Goal: Task Accomplishment & Management: Use online tool/utility

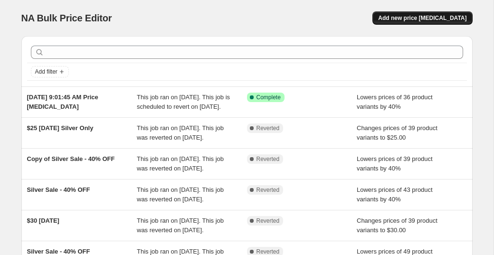
click at [430, 19] on span "Add new price change job" at bounding box center [422, 18] width 88 height 8
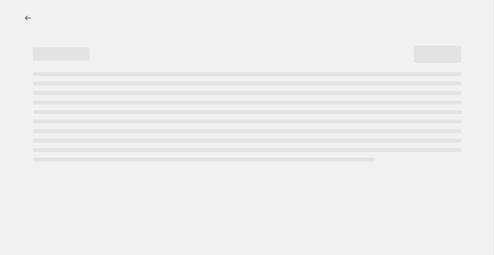
select select "percentage"
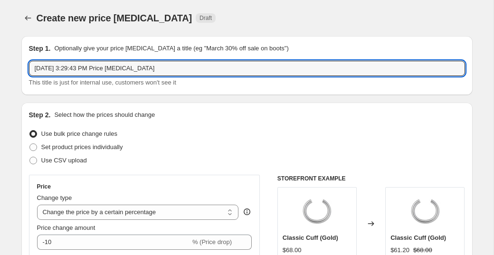
drag, startPoint x: 158, startPoint y: 70, endPoint x: 15, endPoint y: 63, distance: 143.0
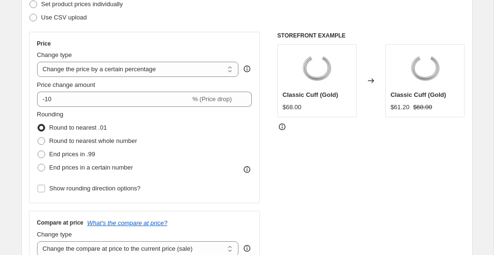
scroll to position [145, 0]
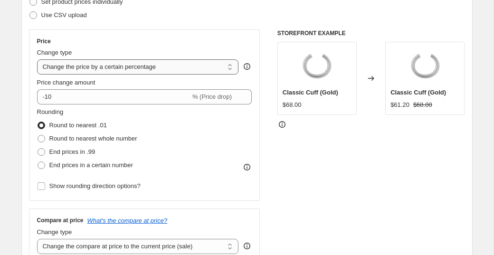
type input "10/10 $25 Tuesday"
click at [150, 66] on select "Change the price to a certain amount Change the price by a certain amount Chang…" at bounding box center [138, 66] width 202 height 15
select select "to"
click at [37, 59] on select "Change the price to a certain amount Change the price by a certain amount Chang…" at bounding box center [138, 66] width 202 height 15
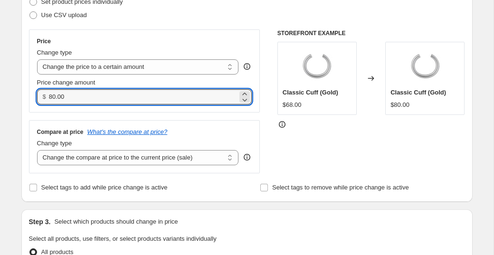
drag, startPoint x: 62, startPoint y: 91, endPoint x: 47, endPoint y: 90, distance: 15.2
click at [47, 90] on div "$ 80.00" at bounding box center [144, 96] width 215 height 15
type input "25.00"
click at [147, 117] on div "Price Change type Change the price to a certain amount Change the price by a ce…" at bounding box center [144, 101] width 231 height 144
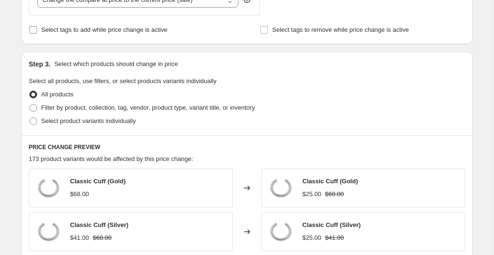
scroll to position [333, 0]
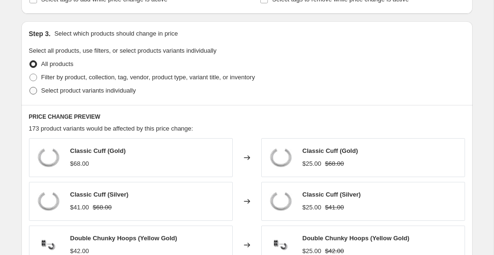
click at [75, 92] on span "Select product variants individually" at bounding box center [88, 90] width 94 height 7
click at [30, 87] on input "Select product variants individually" at bounding box center [29, 87] width 0 height 0
radio input "true"
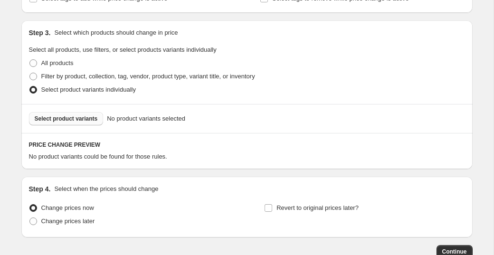
click at [87, 114] on button "Select product variants" at bounding box center [66, 118] width 75 height 13
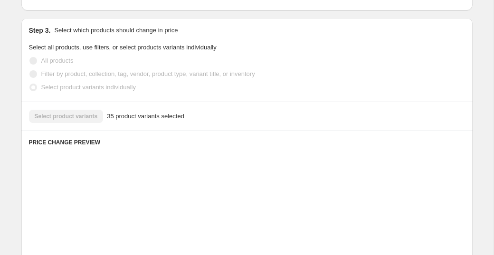
scroll to position [338, 0]
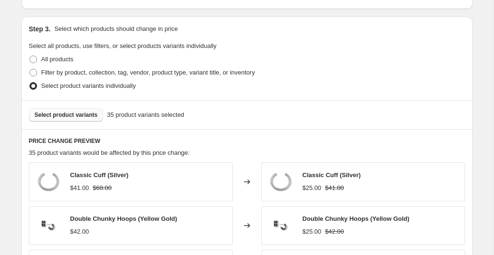
click at [76, 113] on span "Select product variants" at bounding box center [66, 115] width 63 height 8
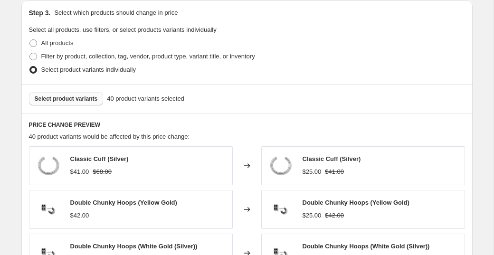
scroll to position [354, 0]
click at [65, 96] on span "Select product variants" at bounding box center [66, 99] width 63 height 8
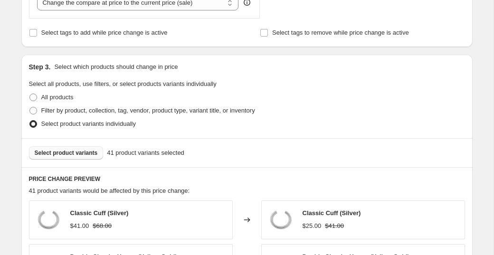
scroll to position [302, 0]
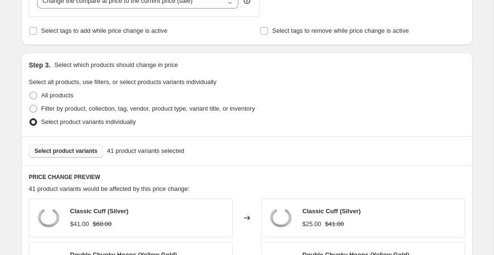
click at [96, 152] on span "Select product variants" at bounding box center [66, 151] width 63 height 8
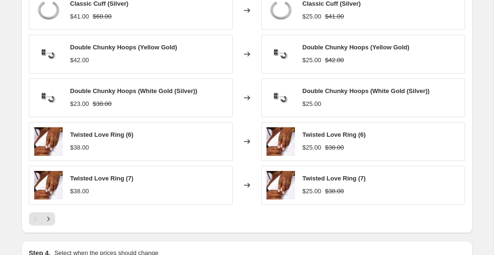
scroll to position [633, 0]
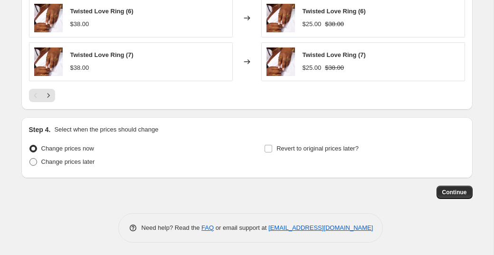
click at [51, 161] on span "Change prices later" at bounding box center [68, 161] width 54 height 7
click at [30, 159] on input "Change prices later" at bounding box center [29, 158] width 0 height 0
radio input "true"
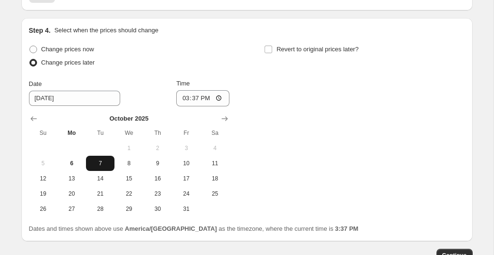
scroll to position [733, 0]
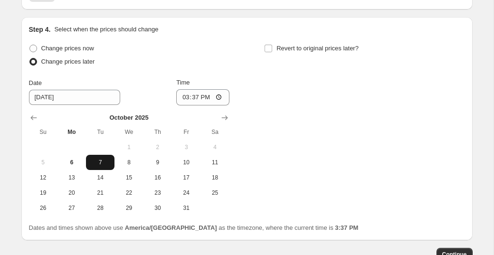
click at [105, 162] on span "7" at bounding box center [100, 163] width 21 height 8
click at [193, 89] on input "15:37" at bounding box center [202, 97] width 53 height 16
click at [193, 90] on input "15:37" at bounding box center [202, 97] width 53 height 16
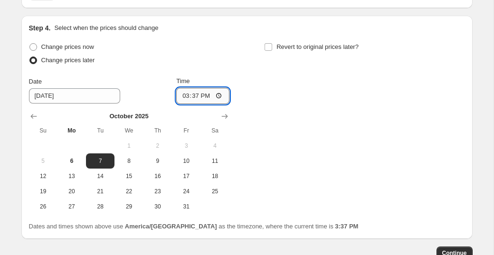
drag, startPoint x: 196, startPoint y: 96, endPoint x: 203, endPoint y: 93, distance: 7.7
click at [196, 96] on input "15:37" at bounding box center [202, 96] width 53 height 16
click at [217, 93] on input "15:37" at bounding box center [202, 96] width 53 height 16
click at [218, 96] on input "15:37" at bounding box center [202, 96] width 53 height 16
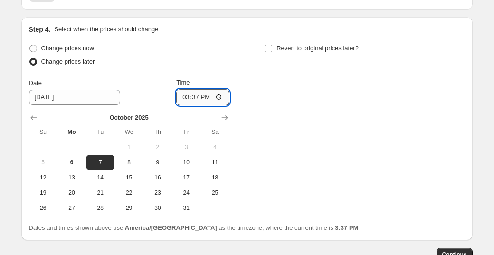
click at [220, 93] on input "15:37" at bounding box center [202, 97] width 53 height 16
type input "00:00"
click at [308, 138] on div "Change prices now Change prices later Date 10/7/2025 Time 00:00 October 2025 Su…" at bounding box center [247, 129] width 436 height 174
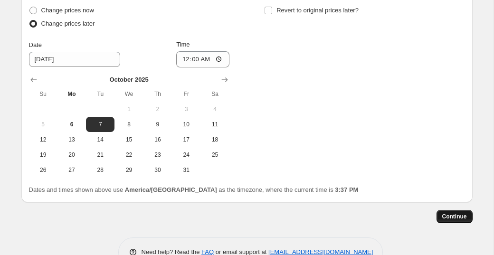
scroll to position [772, 0]
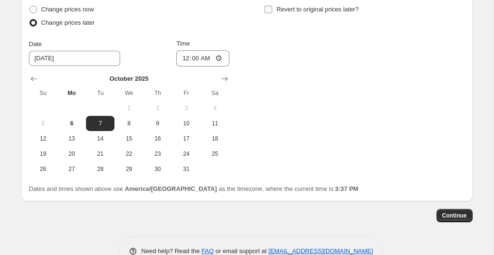
click at [271, 8] on input "Revert to original prices later?" at bounding box center [268, 10] width 8 height 8
checkbox input "true"
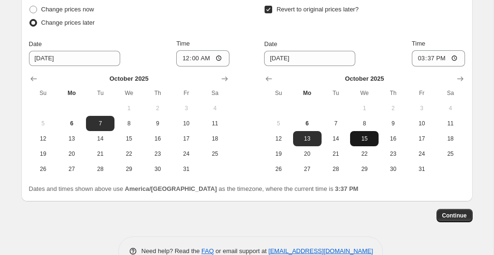
click at [362, 131] on button "15" at bounding box center [364, 138] width 28 height 15
click at [365, 120] on span "8" at bounding box center [364, 124] width 21 height 8
type input "10/8/2025"
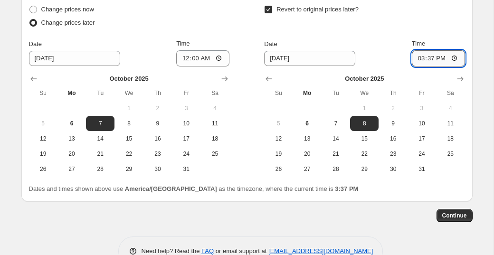
click at [438, 59] on input "15:37" at bounding box center [437, 58] width 53 height 16
drag, startPoint x: 430, startPoint y: 55, endPoint x: 439, endPoint y: 56, distance: 8.6
click at [432, 55] on input "15:37" at bounding box center [437, 58] width 53 height 16
click at [452, 56] on input "15:37" at bounding box center [437, 58] width 53 height 16
type input "02:00"
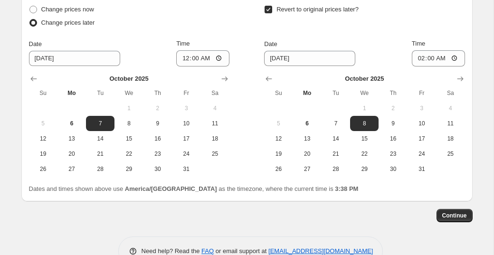
click at [456, 41] on div "Time" at bounding box center [437, 43] width 53 height 9
click at [437, 212] on button "Continue" at bounding box center [454, 215] width 36 height 13
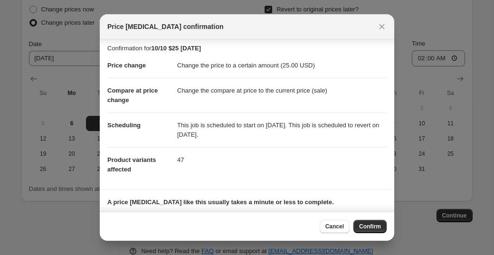
scroll to position [0, 0]
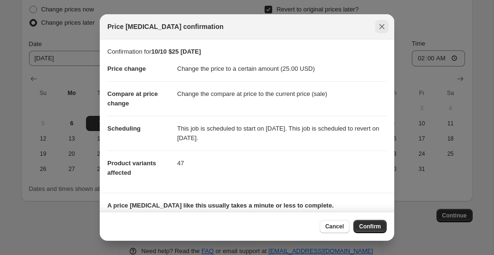
click at [379, 24] on icon "Close" at bounding box center [381, 26] width 9 height 9
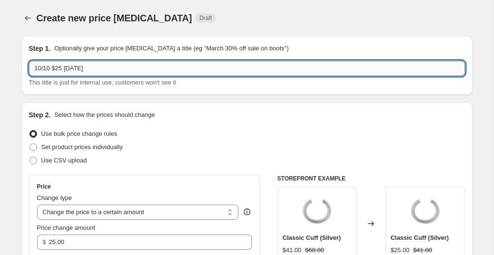
click at [50, 71] on input "10/10 $25 Tuesday" at bounding box center [247, 68] width 436 height 15
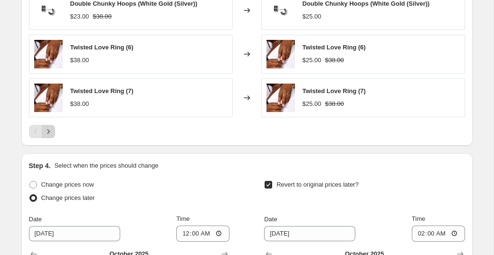
type input "10/7 $25 Tuesday"
click at [47, 135] on button "Next" at bounding box center [48, 131] width 13 height 13
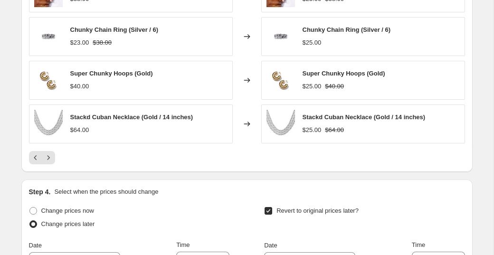
scroll to position [581, 0]
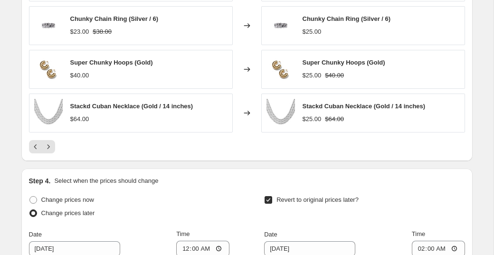
click at [54, 152] on div "PRICE CHANGE PREVIEW 47 product variants would be affected by this price change…" at bounding box center [246, 23] width 451 height 275
click at [51, 149] on icon "Next" at bounding box center [48, 146] width 9 height 9
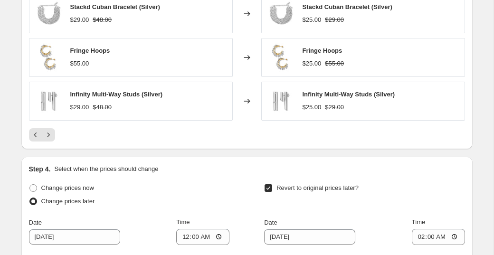
scroll to position [597, 0]
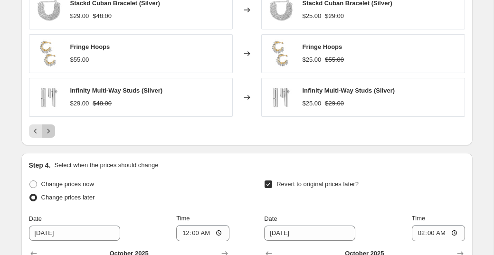
click at [49, 132] on icon "Next" at bounding box center [48, 130] width 9 height 9
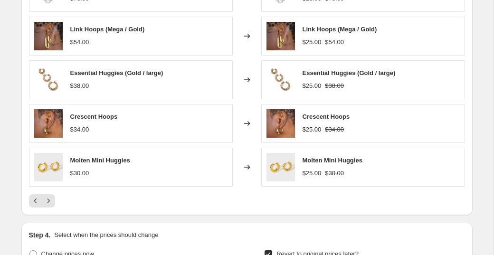
scroll to position [569, 0]
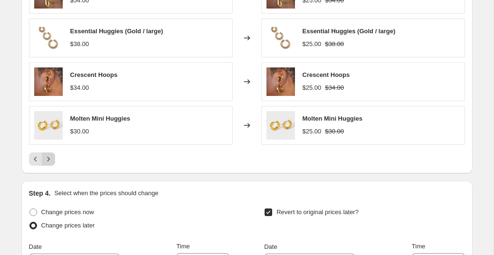
click at [47, 152] on button "Next" at bounding box center [48, 158] width 13 height 13
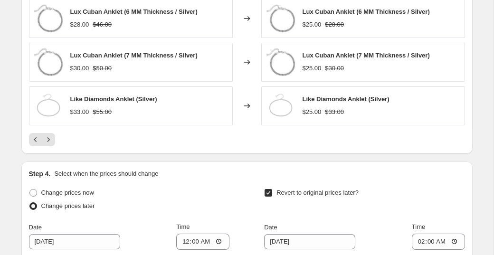
scroll to position [532, 0]
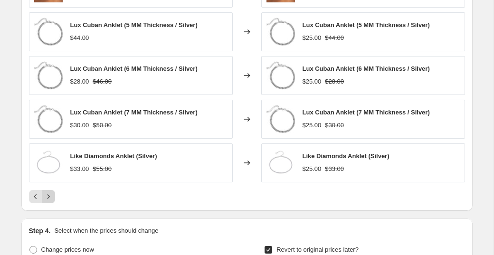
click at [51, 196] on icon "Next" at bounding box center [48, 196] width 9 height 9
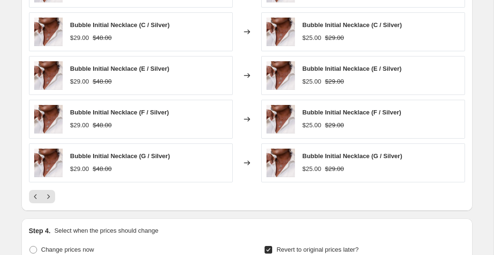
scroll to position [534, 0]
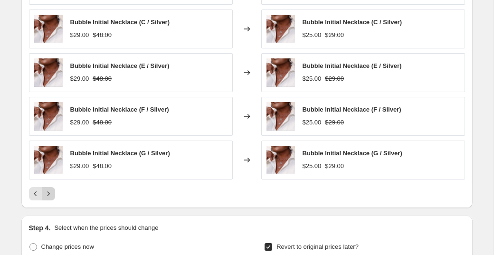
click at [44, 189] on icon "Next" at bounding box center [48, 193] width 9 height 9
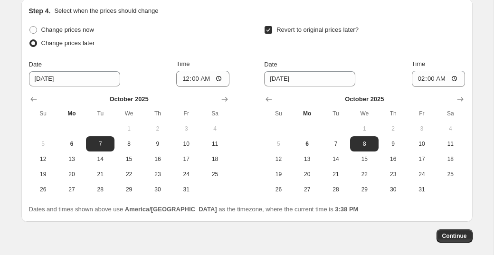
scroll to position [795, 0]
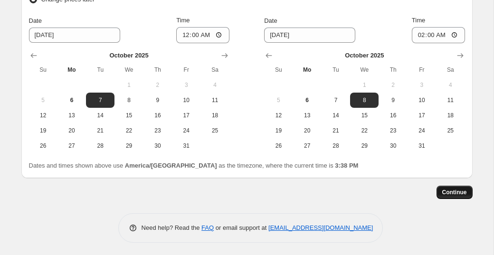
click at [452, 189] on span "Continue" at bounding box center [454, 192] width 25 height 8
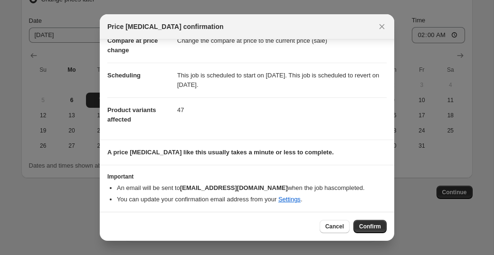
scroll to position [54, 0]
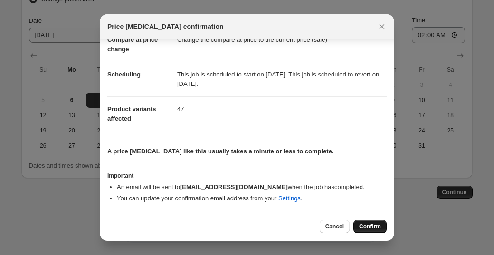
click at [377, 227] on span "Confirm" at bounding box center [370, 227] width 22 height 8
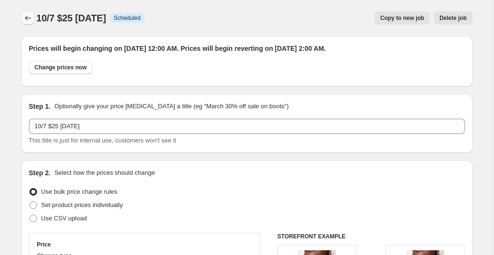
click at [29, 24] on button "Price change jobs" at bounding box center [27, 17] width 13 height 13
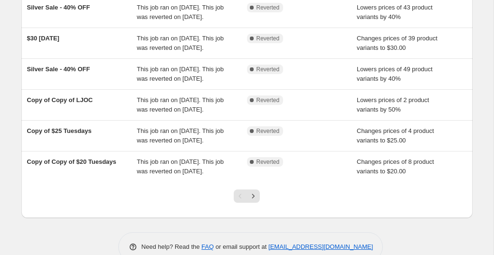
scroll to position [250, 0]
